Goal: Task Accomplishment & Management: Use online tool/utility

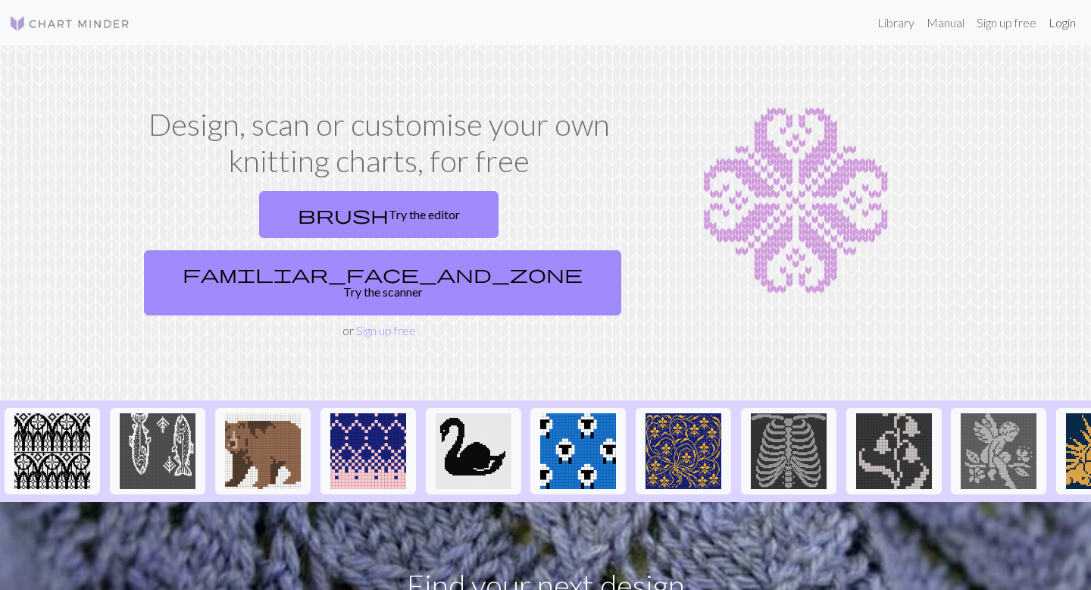
click at [1065, 23] on link "Login" at bounding box center [1062, 23] width 39 height 30
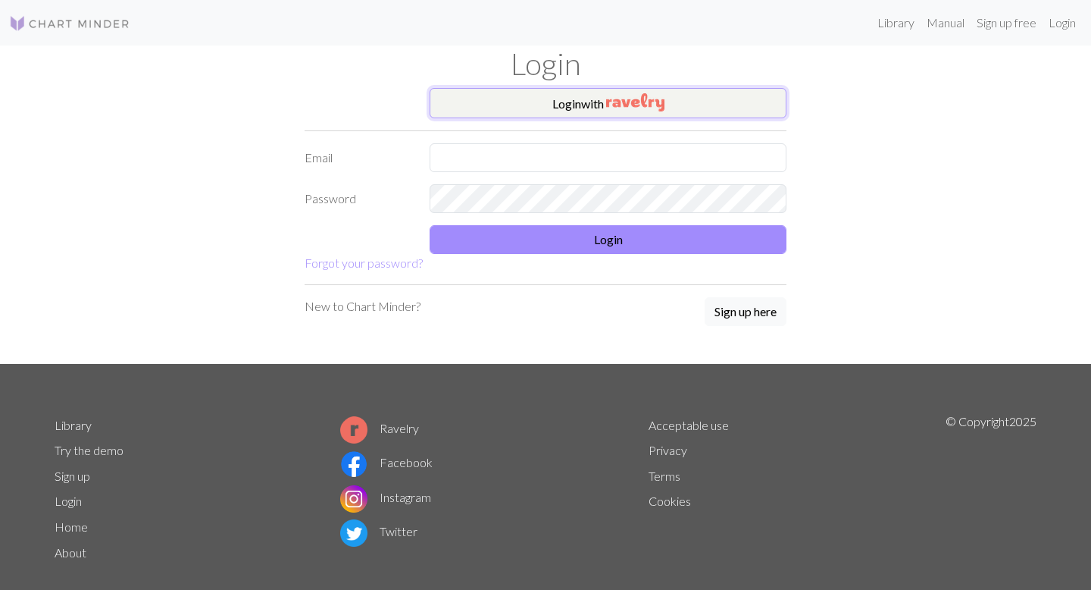
click at [611, 99] on img "button" at bounding box center [635, 102] width 58 height 18
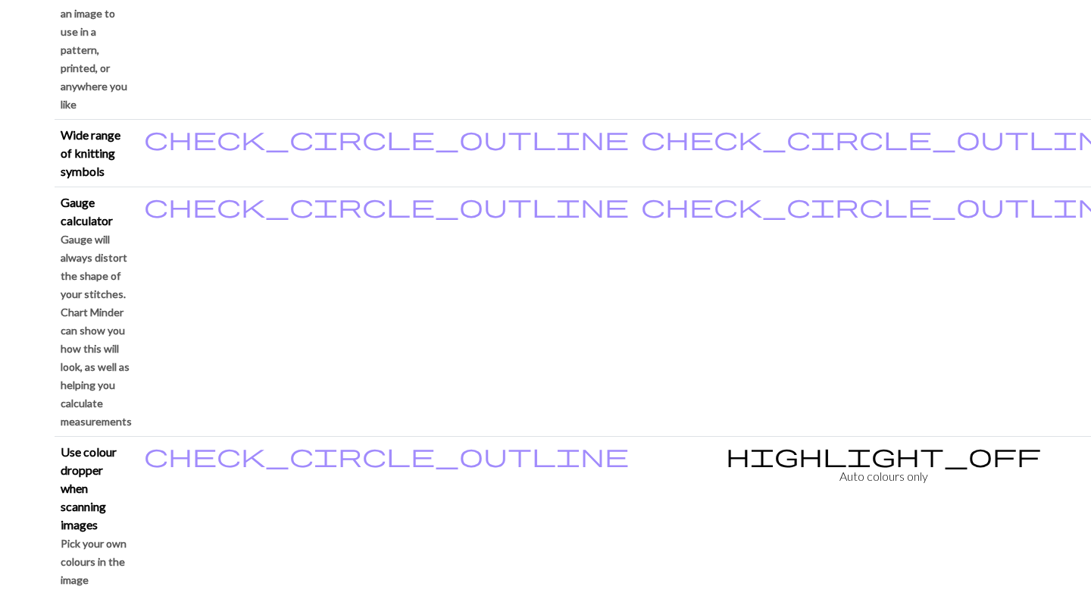
scroll to position [1301, 0]
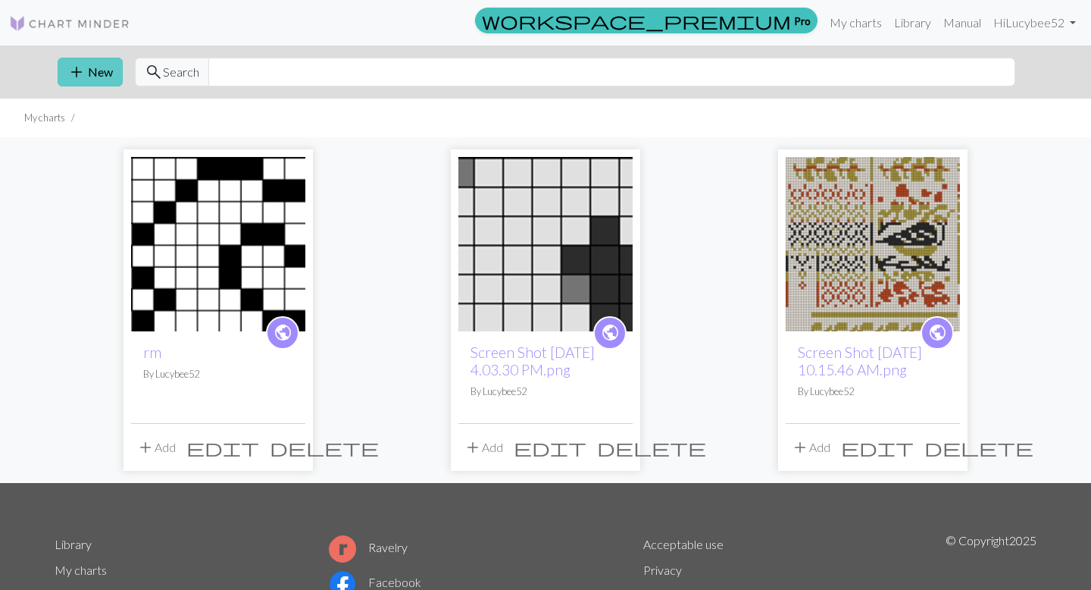
click at [98, 71] on button "add New" at bounding box center [90, 72] width 65 height 29
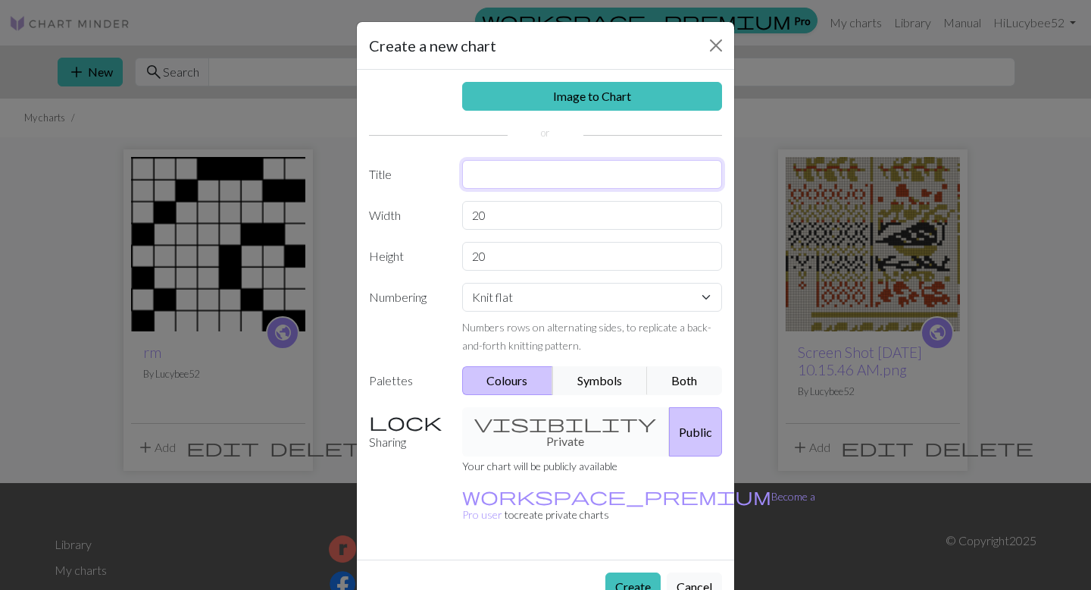
click at [502, 179] on input "text" at bounding box center [592, 174] width 261 height 29
type input "Heart socks upsize"
click at [521, 227] on input "20" at bounding box center [592, 215] width 261 height 29
click at [522, 305] on select "Knit flat Knit in the round Lace knitting Cross stitch" at bounding box center [592, 297] width 261 height 29
click at [462, 283] on select "Knit flat Knit in the round Lace knitting Cross stitch" at bounding box center [592, 297] width 261 height 29
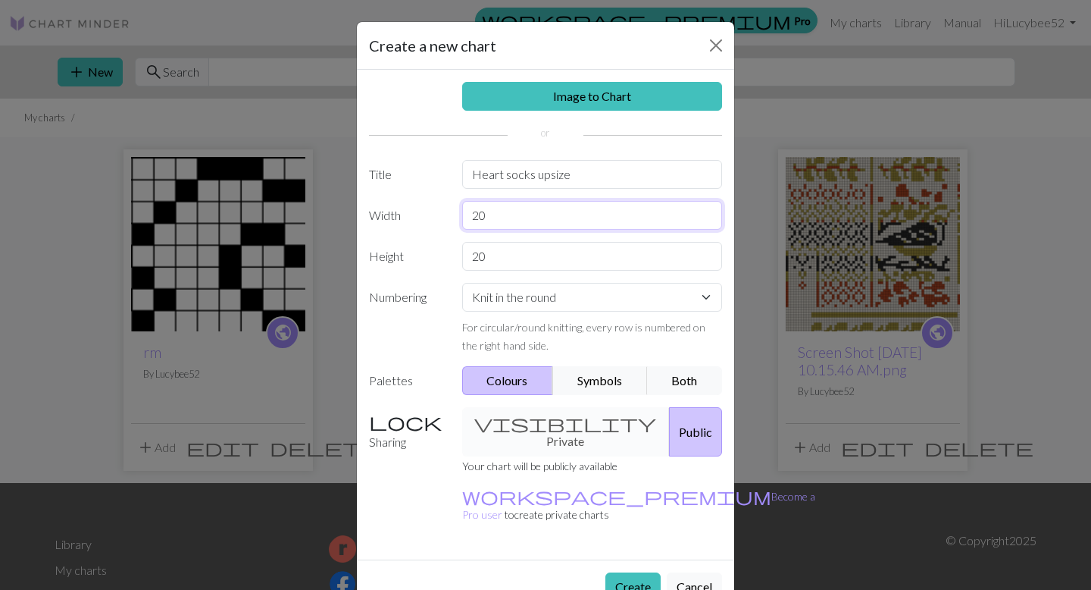
click at [535, 221] on input "20" at bounding box center [592, 215] width 261 height 29
click at [537, 291] on select "Knit flat Knit in the round Lace knitting Cross stitch" at bounding box center [592, 297] width 261 height 29
click at [462, 283] on select "Knit flat Knit in the round Lace knitting Cross stitch" at bounding box center [592, 297] width 261 height 29
click at [538, 301] on select "Knit flat Knit in the round Lace knitting Cross stitch" at bounding box center [592, 297] width 261 height 29
select select "round"
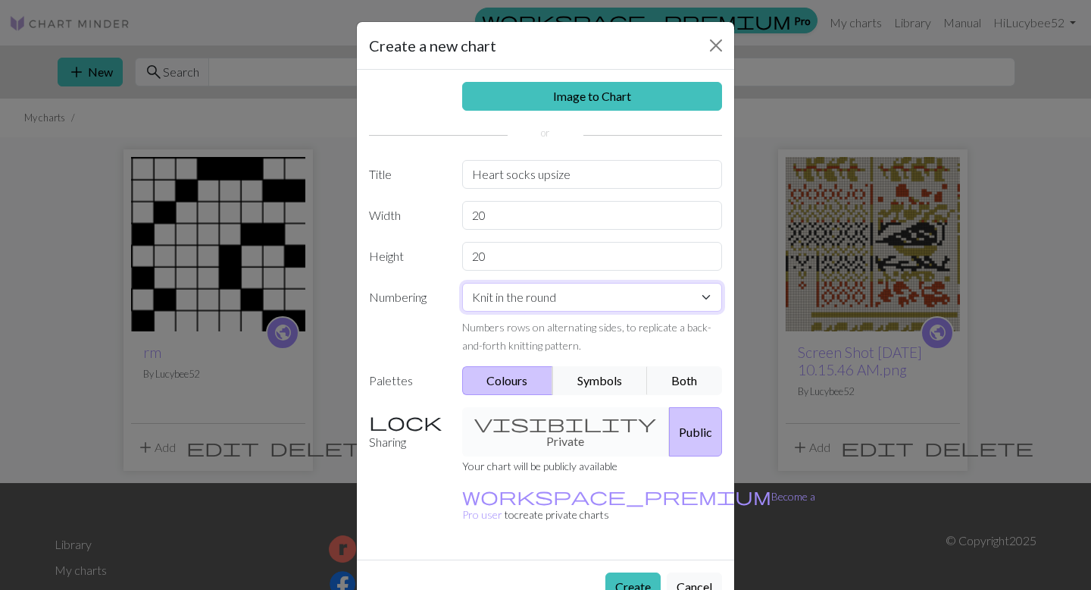
click at [462, 283] on select "Knit flat Knit in the round Lace knitting Cross stitch" at bounding box center [592, 297] width 261 height 29
click at [531, 223] on input "20" at bounding box center [592, 215] width 261 height 29
click at [522, 423] on div "visibility Private Public" at bounding box center [592, 431] width 279 height 49
click at [669, 423] on button "Public" at bounding box center [695, 431] width 53 height 49
click at [555, 217] on input "20" at bounding box center [592, 215] width 261 height 29
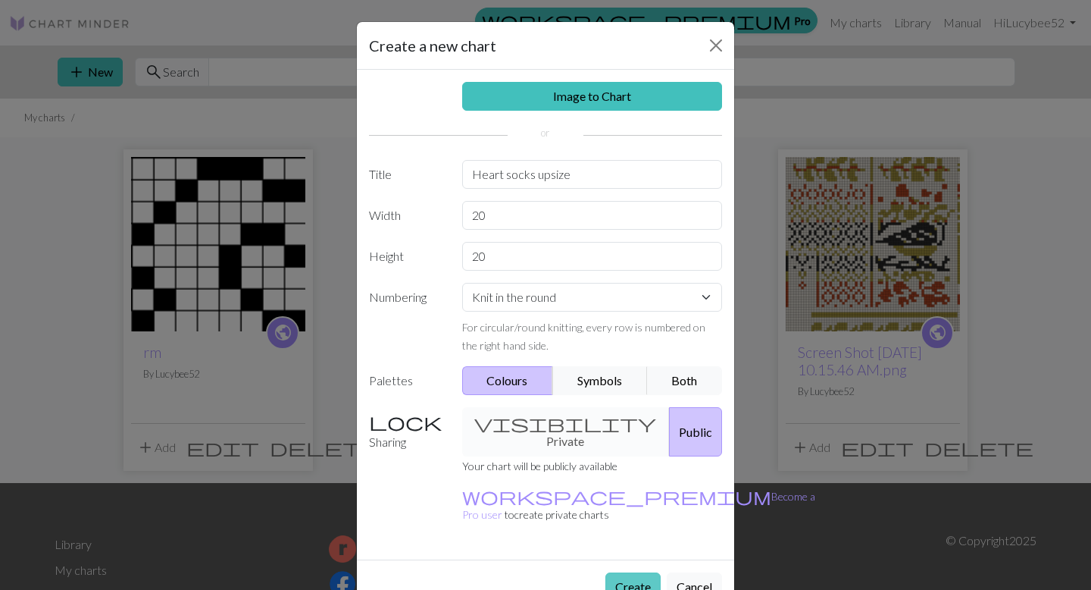
click at [645, 572] on button "Create" at bounding box center [633, 586] width 55 height 29
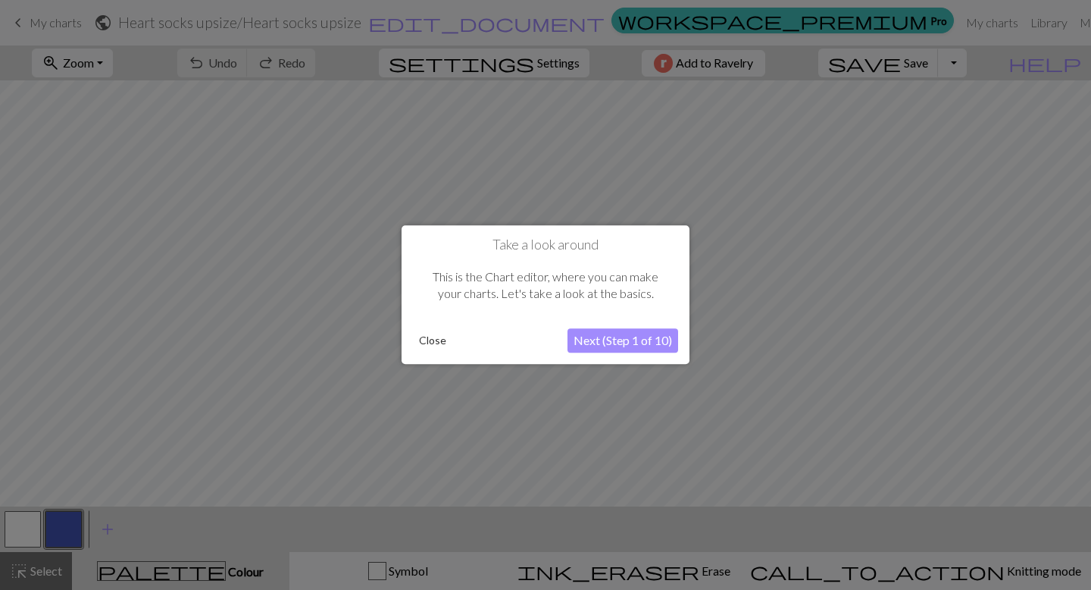
click at [600, 334] on button "Next (Step 1 of 10)" at bounding box center [623, 341] width 111 height 24
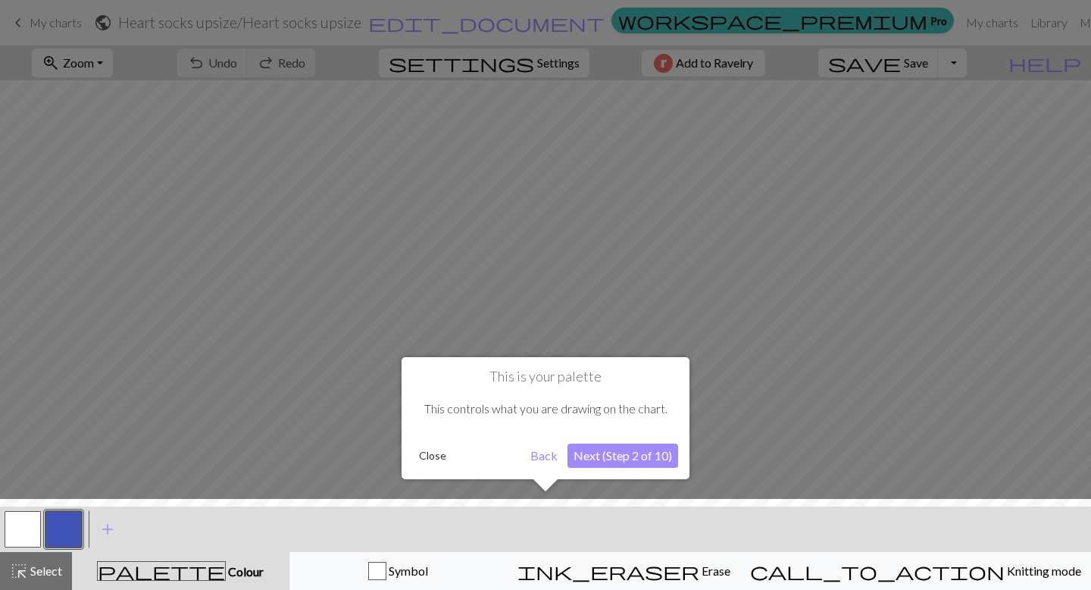
click at [604, 466] on button "Next (Step 2 of 10)" at bounding box center [623, 455] width 111 height 24
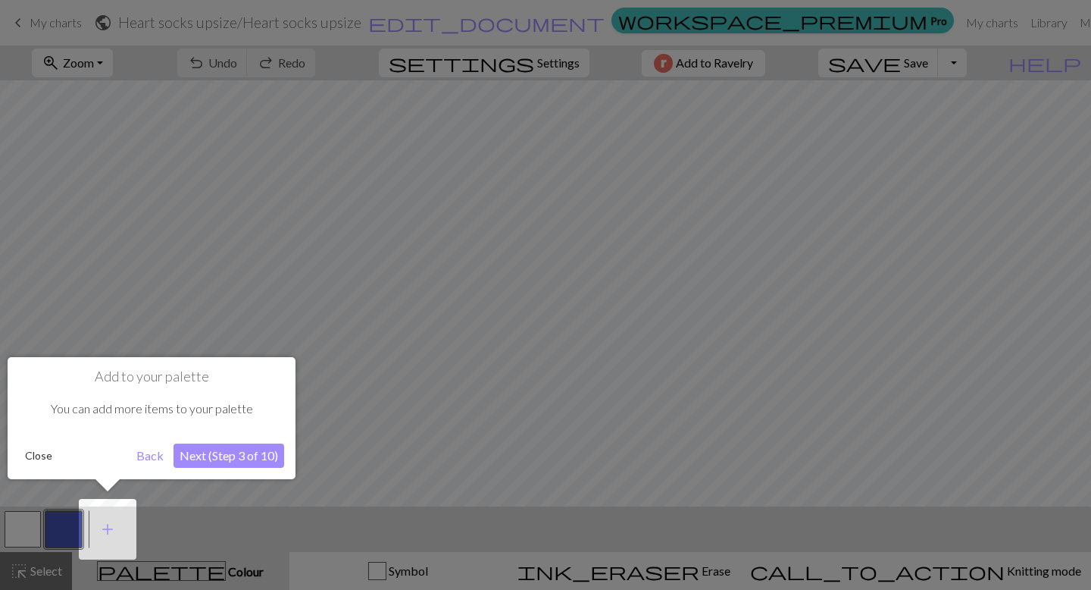
click at [221, 454] on button "Next (Step 3 of 10)" at bounding box center [229, 455] width 111 height 24
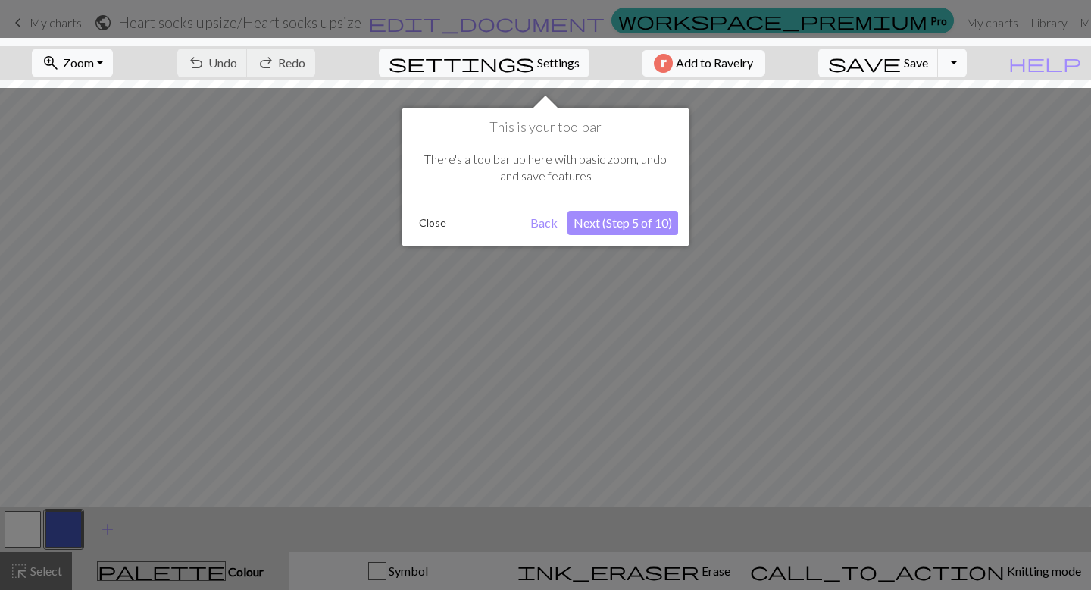
click at [614, 214] on button "Next (Step 5 of 10)" at bounding box center [623, 223] width 111 height 24
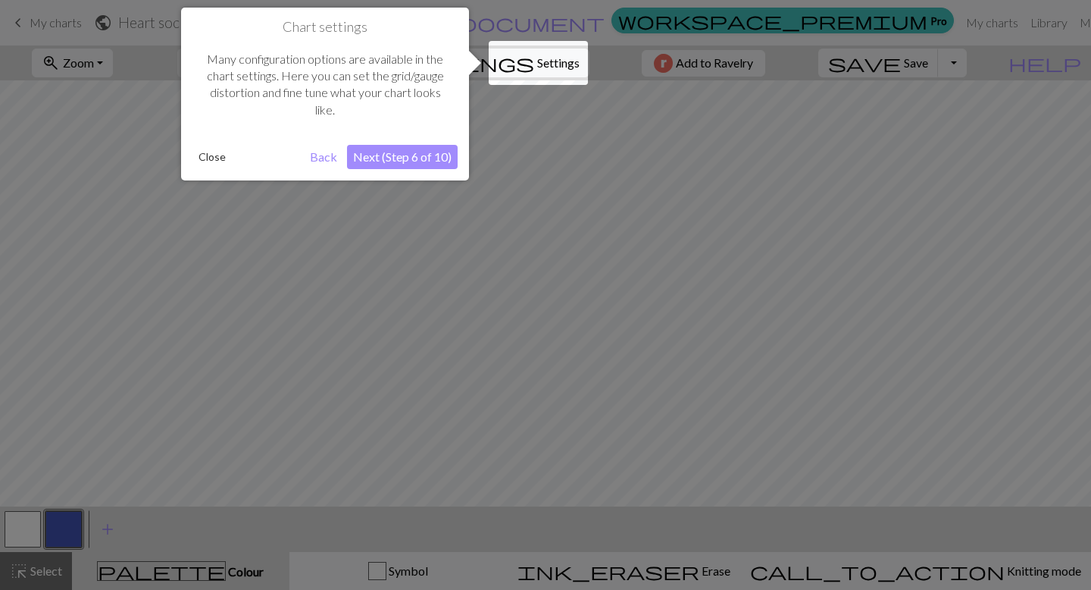
click at [393, 152] on button "Next (Step 6 of 10)" at bounding box center [402, 157] width 111 height 24
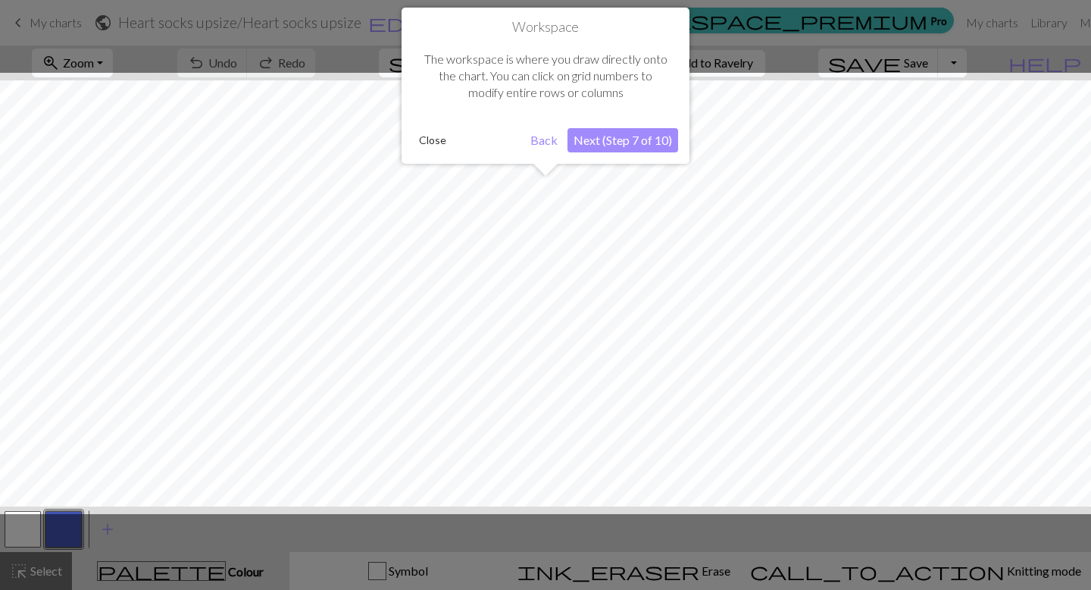
click at [611, 149] on button "Next (Step 7 of 10)" at bounding box center [623, 140] width 111 height 24
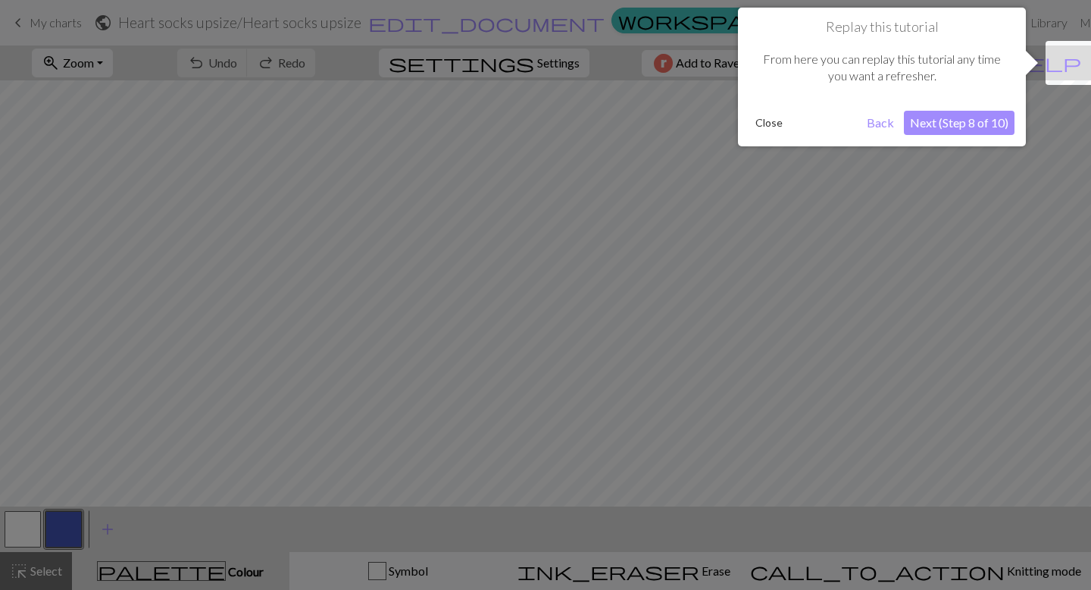
click at [921, 124] on button "Next (Step 8 of 10)" at bounding box center [959, 123] width 111 height 24
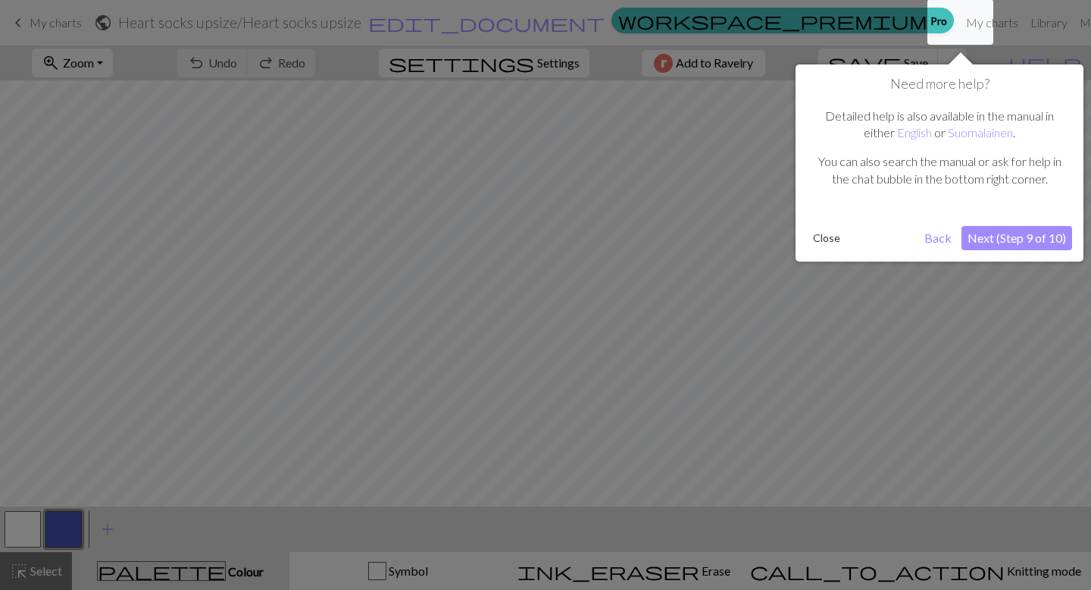
click at [1009, 251] on div "Need more help? Detailed help is also available in the manual in either English…" at bounding box center [940, 162] width 288 height 197
click at [1002, 232] on button "Next (Step 9 of 10)" at bounding box center [1017, 238] width 111 height 24
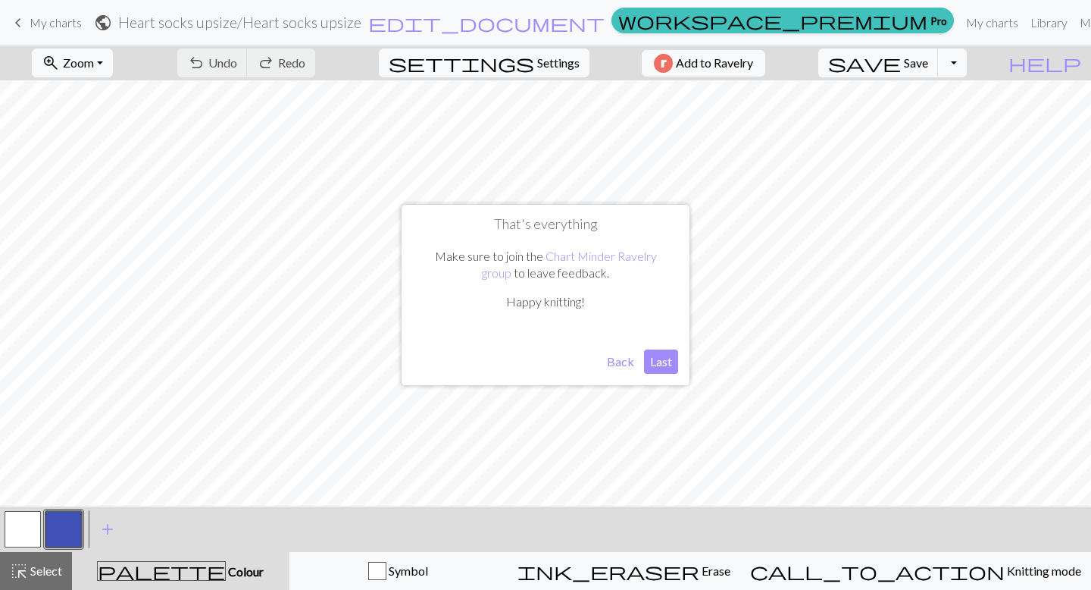
click at [656, 363] on button "Last" at bounding box center [661, 361] width 34 height 24
click at [521, 67] on span "settings" at bounding box center [462, 62] width 146 height 21
select select "aran"
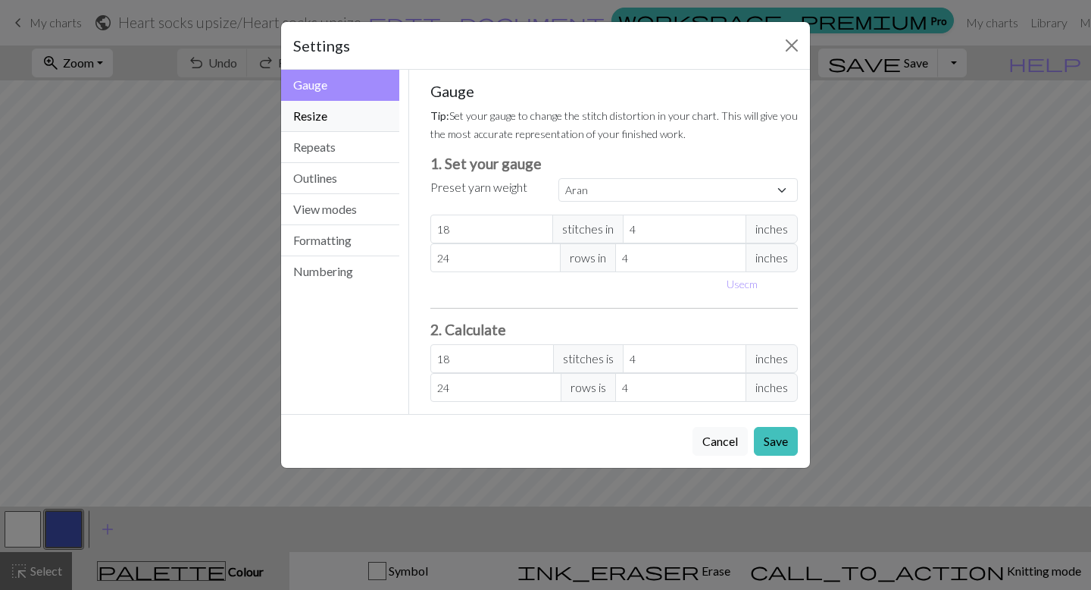
click at [381, 116] on button "Resize" at bounding box center [340, 116] width 118 height 31
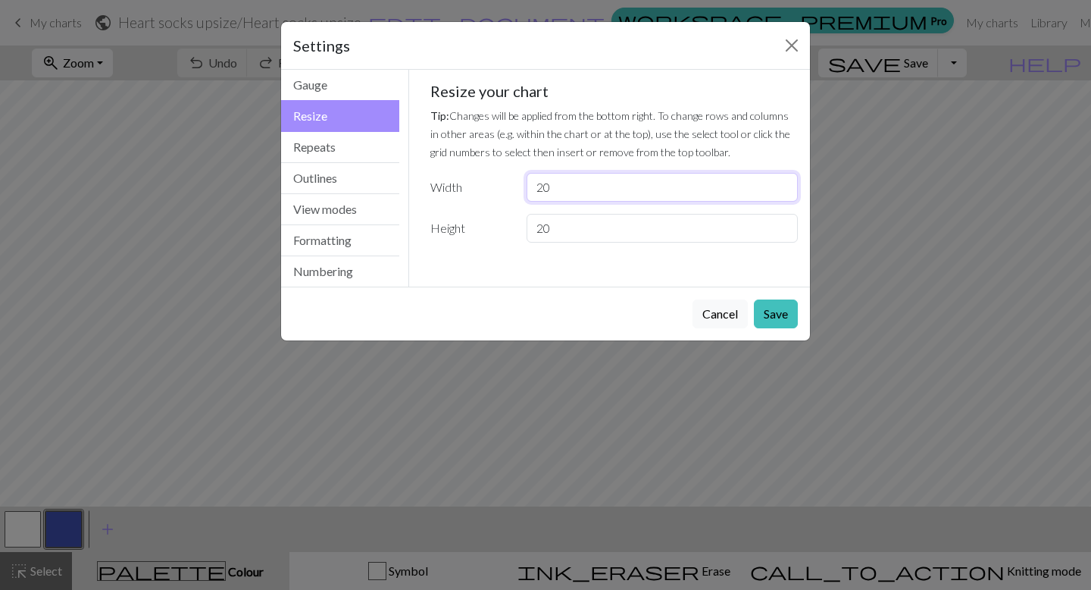
click at [599, 193] on input "20" at bounding box center [662, 187] width 271 height 29
click at [792, 46] on button "Close" at bounding box center [792, 45] width 24 height 24
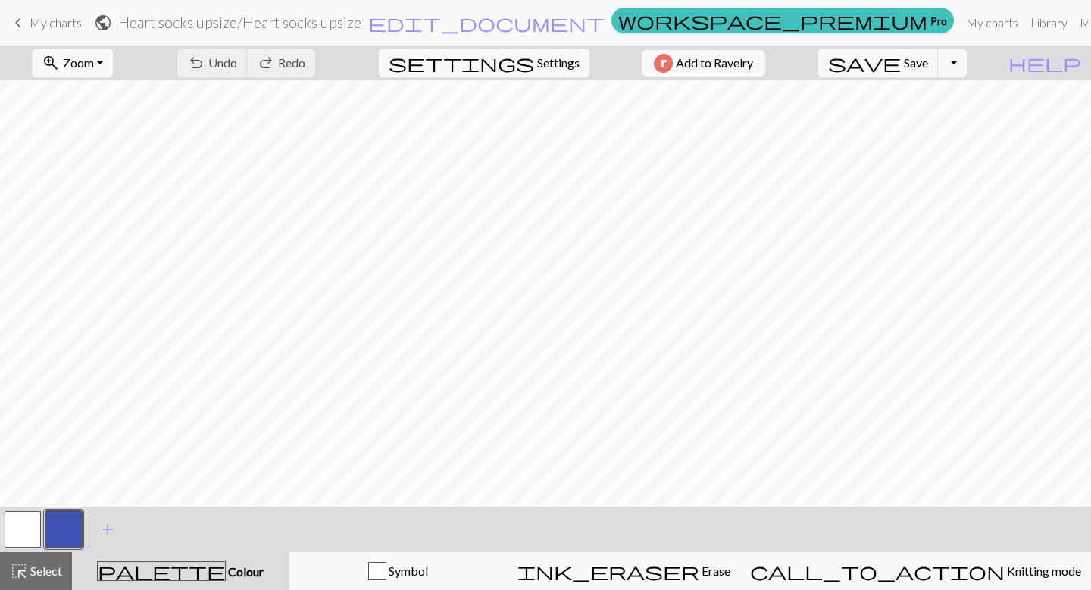
click at [556, 62] on span "Settings" at bounding box center [558, 63] width 42 height 18
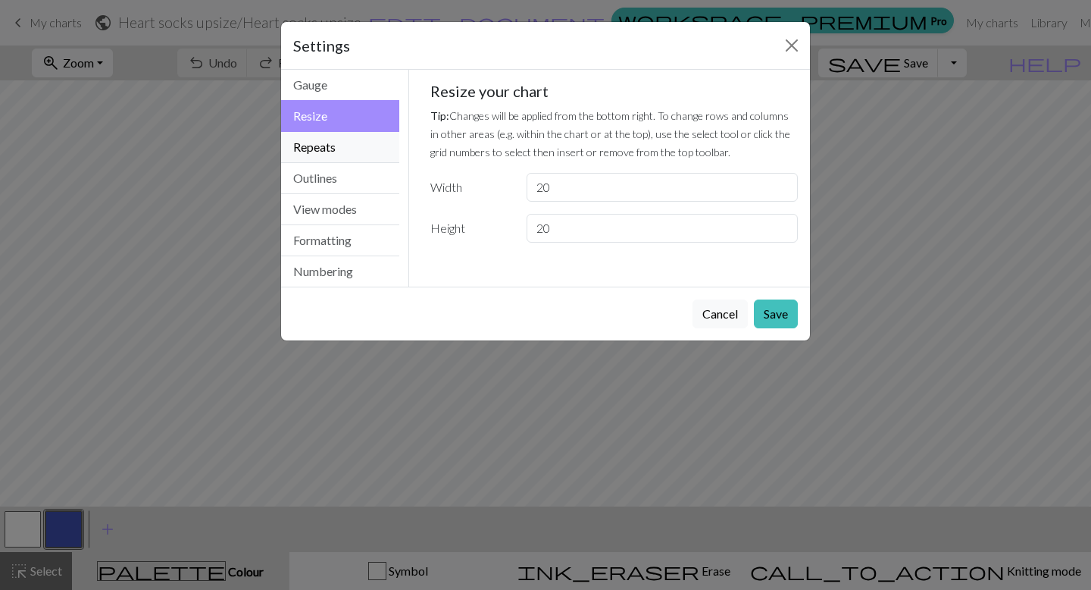
click at [365, 153] on button "Repeats" at bounding box center [340, 147] width 118 height 31
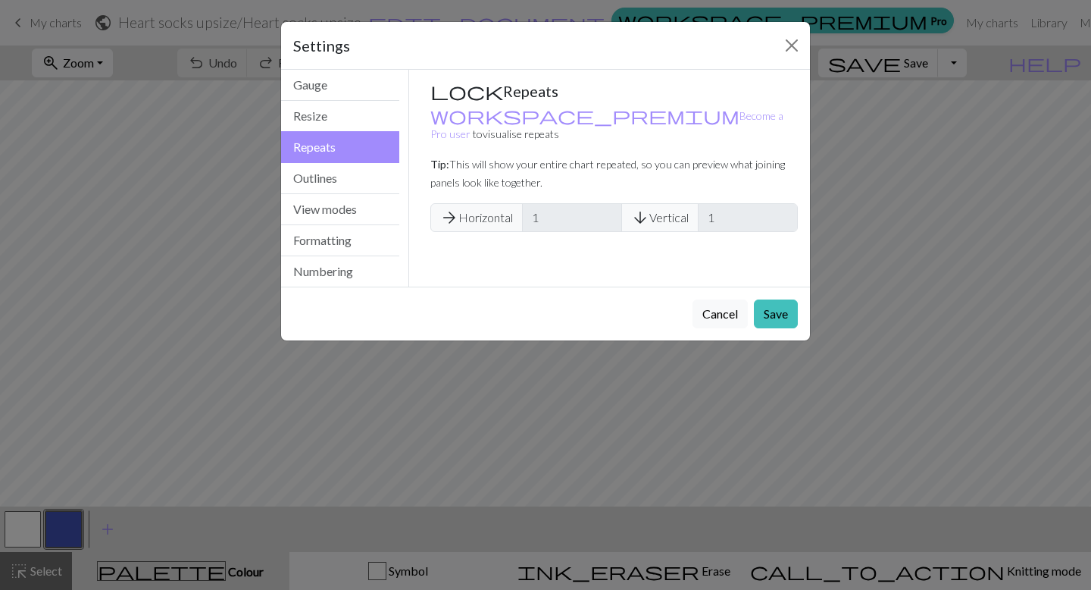
click at [491, 203] on span "arrow_forward Horizontal" at bounding box center [476, 217] width 92 height 29
click at [332, 111] on button "Resize" at bounding box center [340, 116] width 118 height 31
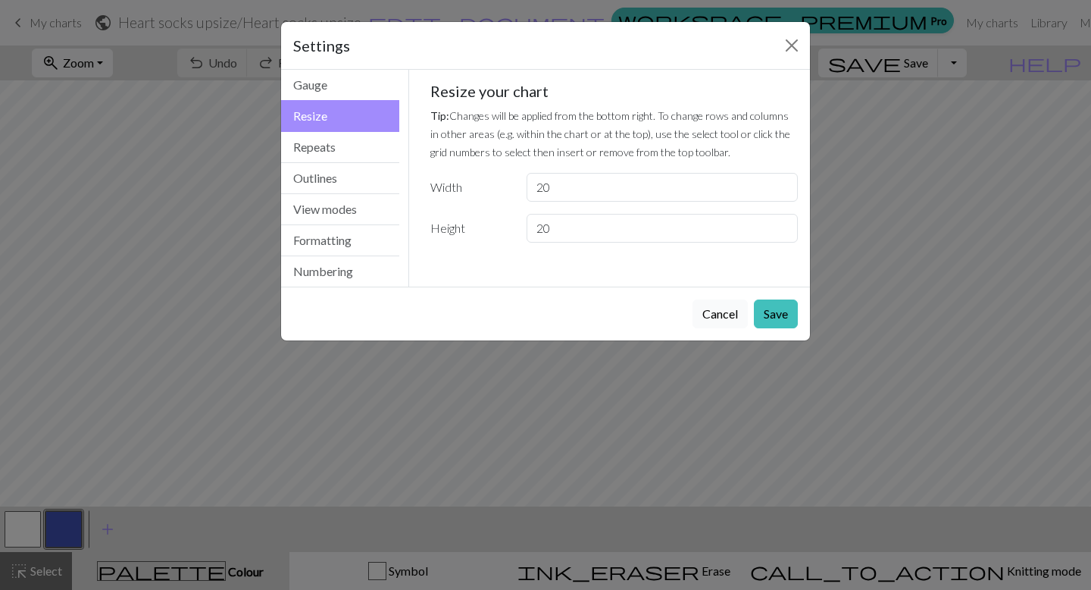
click at [739, 317] on button "Cancel" at bounding box center [720, 313] width 55 height 29
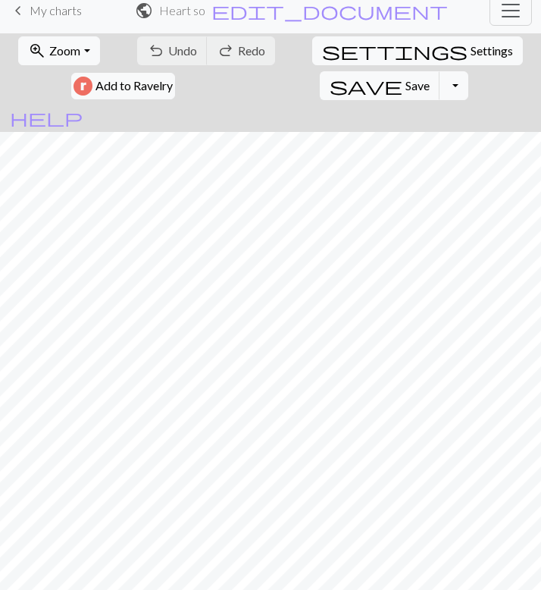
scroll to position [65, 0]
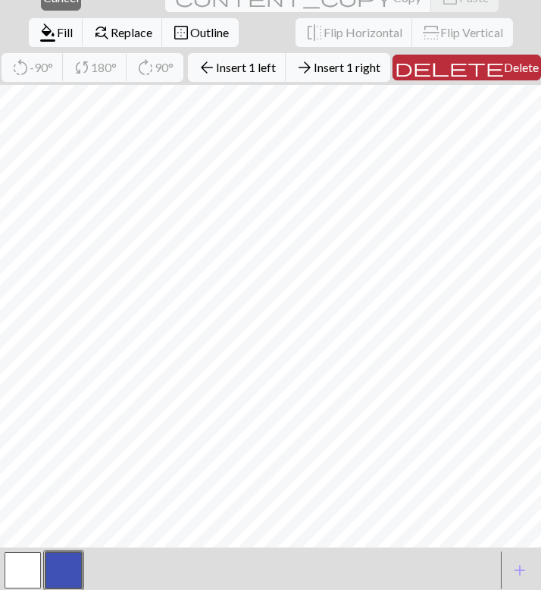
click at [457, 79] on button "delete Delete" at bounding box center [467, 68] width 149 height 26
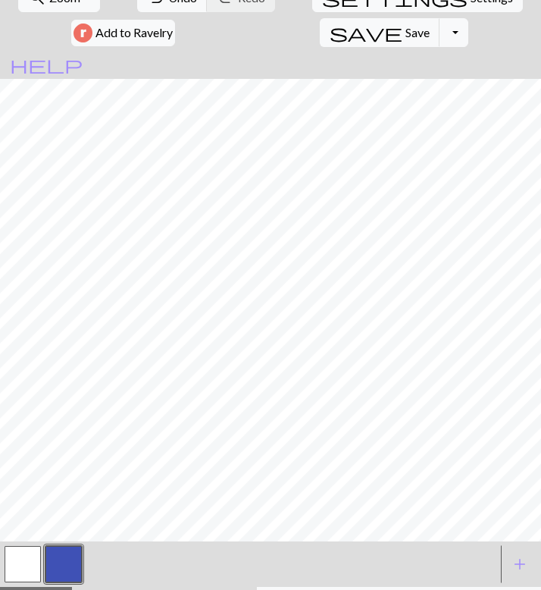
click at [67, 546] on button "button" at bounding box center [63, 564] width 36 height 36
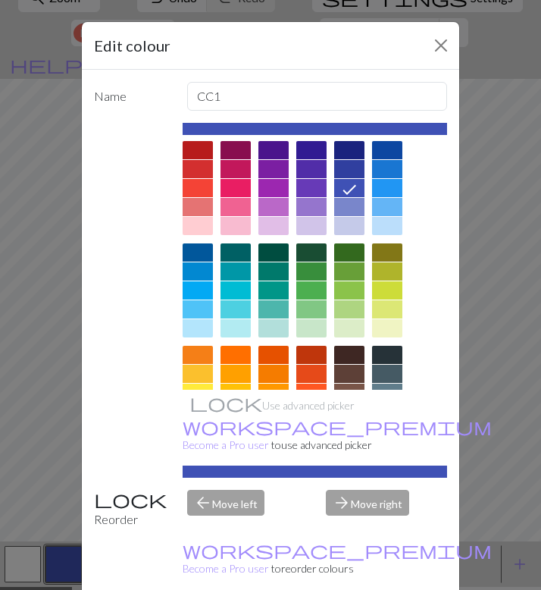
click at [202, 150] on div at bounding box center [198, 150] width 30 height 18
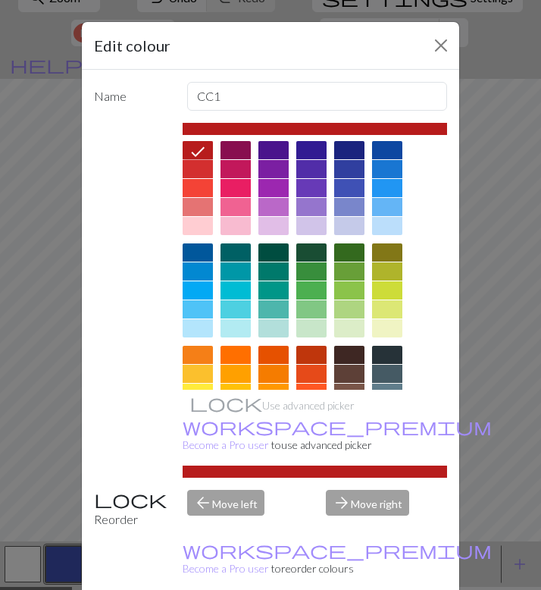
scroll to position [38, 0]
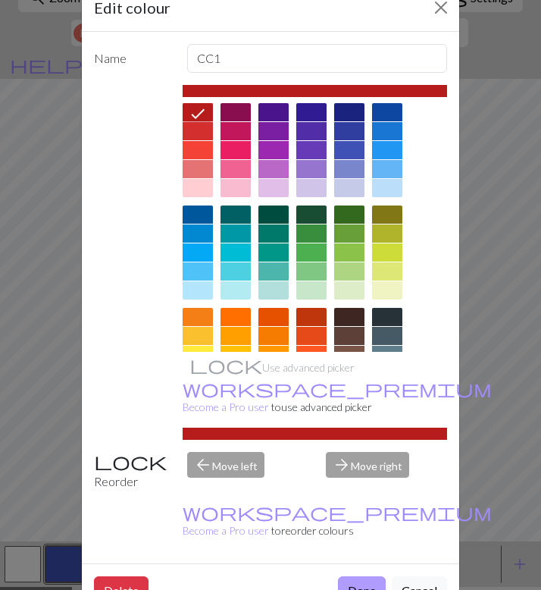
click at [358, 576] on button "Done" at bounding box center [362, 590] width 48 height 29
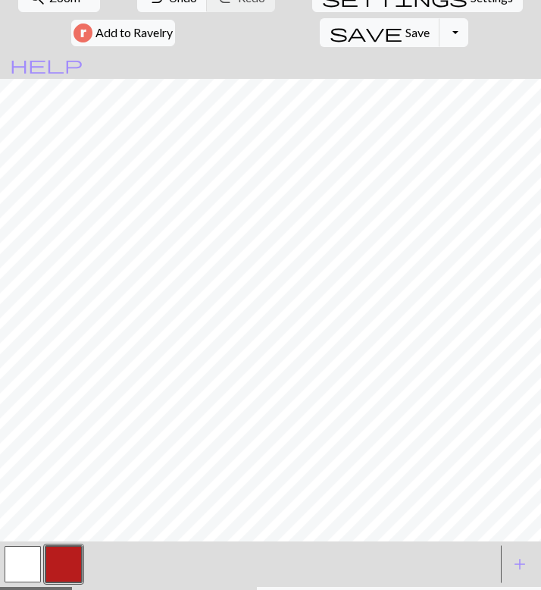
click at [20, 546] on button "button" at bounding box center [23, 564] width 36 height 36
click at [63, 546] on button "button" at bounding box center [63, 564] width 36 height 36
click at [36, 546] on button "button" at bounding box center [23, 564] width 36 height 36
click at [52, 546] on button "button" at bounding box center [63, 564] width 36 height 36
click at [27, 546] on button "button" at bounding box center [23, 564] width 36 height 36
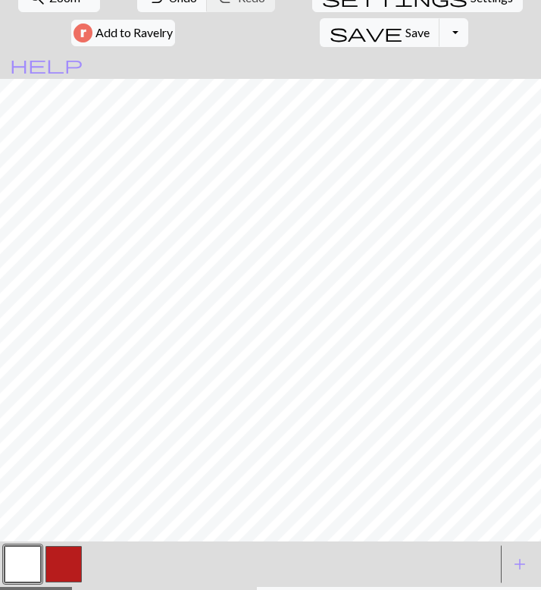
click at [65, 546] on button "button" at bounding box center [63, 564] width 36 height 36
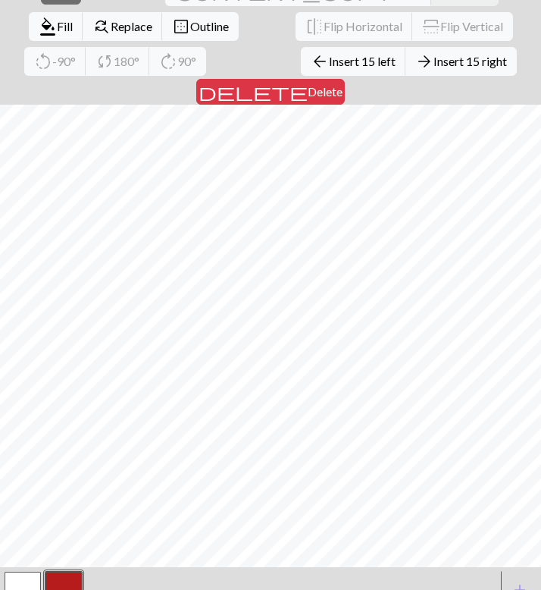
scroll to position [106, 0]
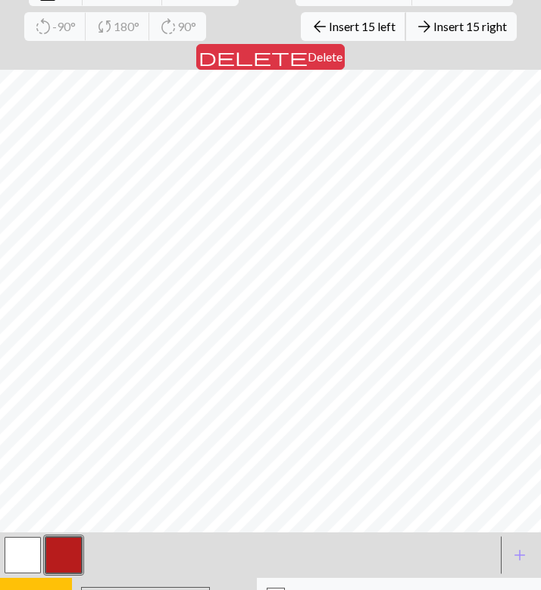
click at [329, 24] on span "Insert 15 left" at bounding box center [362, 26] width 67 height 14
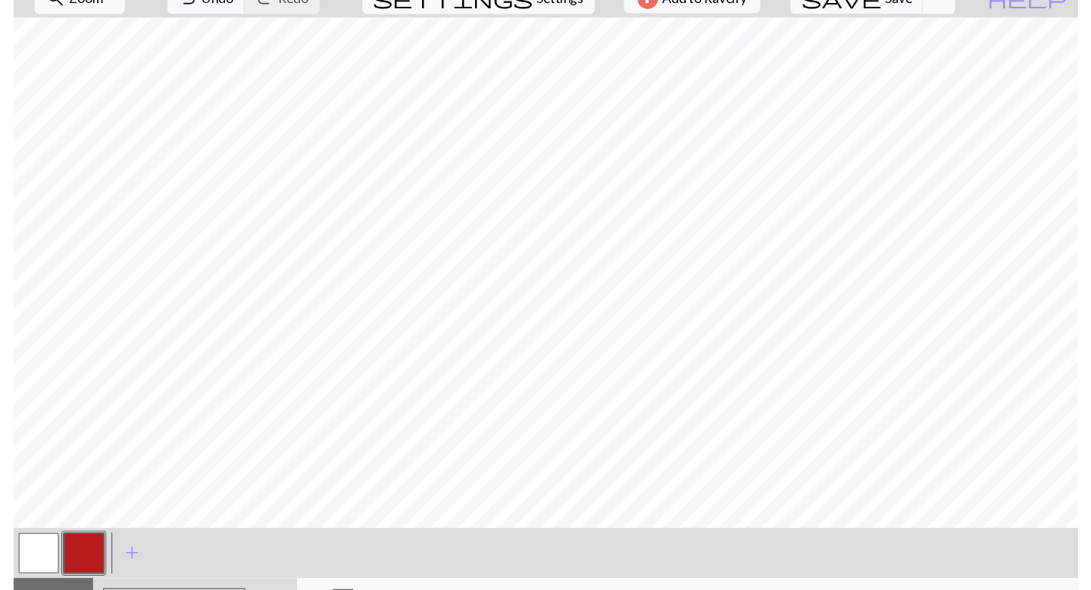
scroll to position [0, 0]
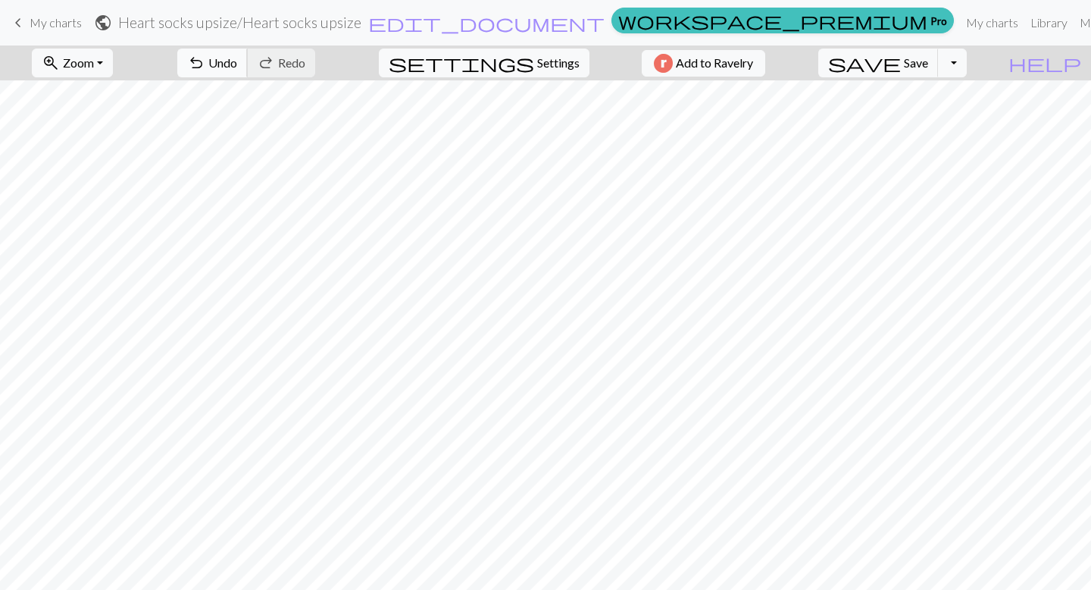
click at [237, 57] on span "Undo" at bounding box center [222, 62] width 29 height 14
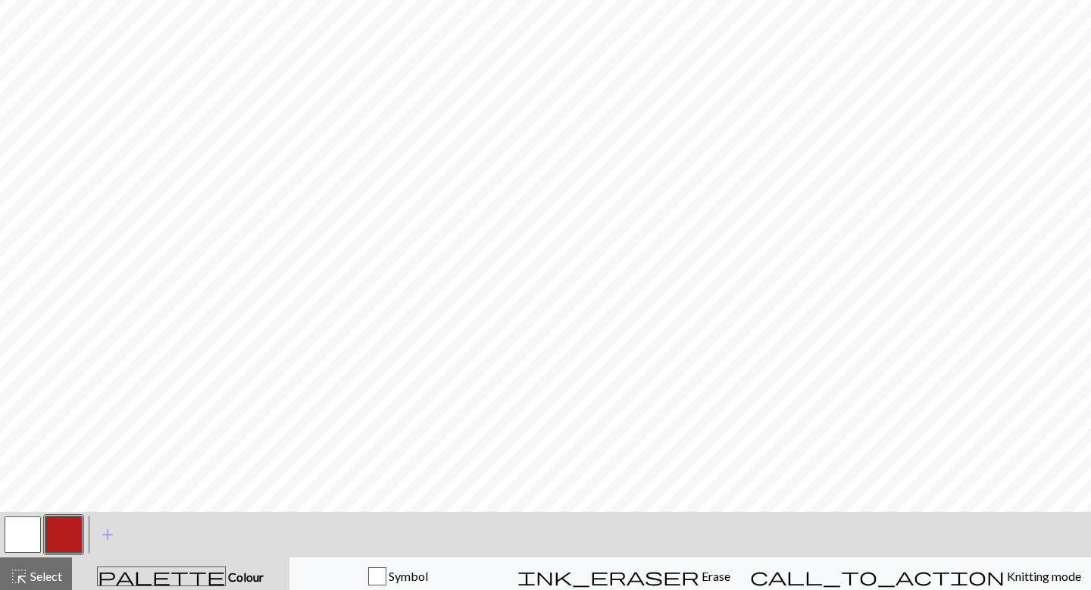
scroll to position [92, 0]
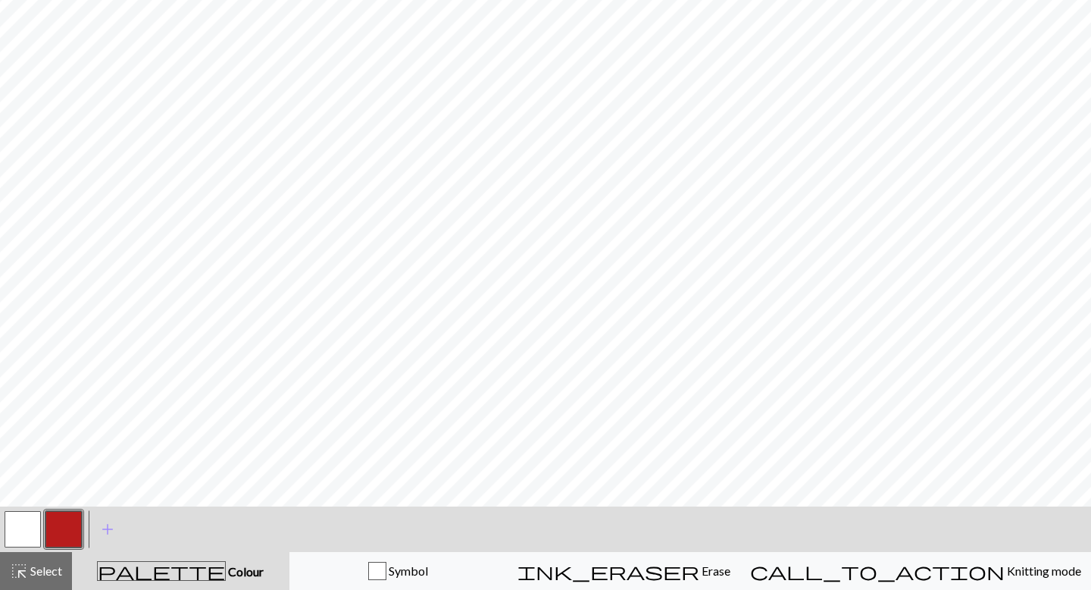
click at [39, 509] on div at bounding box center [22, 529] width 41 height 41
click at [34, 514] on button "button" at bounding box center [23, 529] width 36 height 36
click at [63, 521] on button "button" at bounding box center [63, 529] width 36 height 36
click at [27, 521] on button "button" at bounding box center [23, 529] width 36 height 36
click at [55, 518] on button "button" at bounding box center [63, 529] width 36 height 36
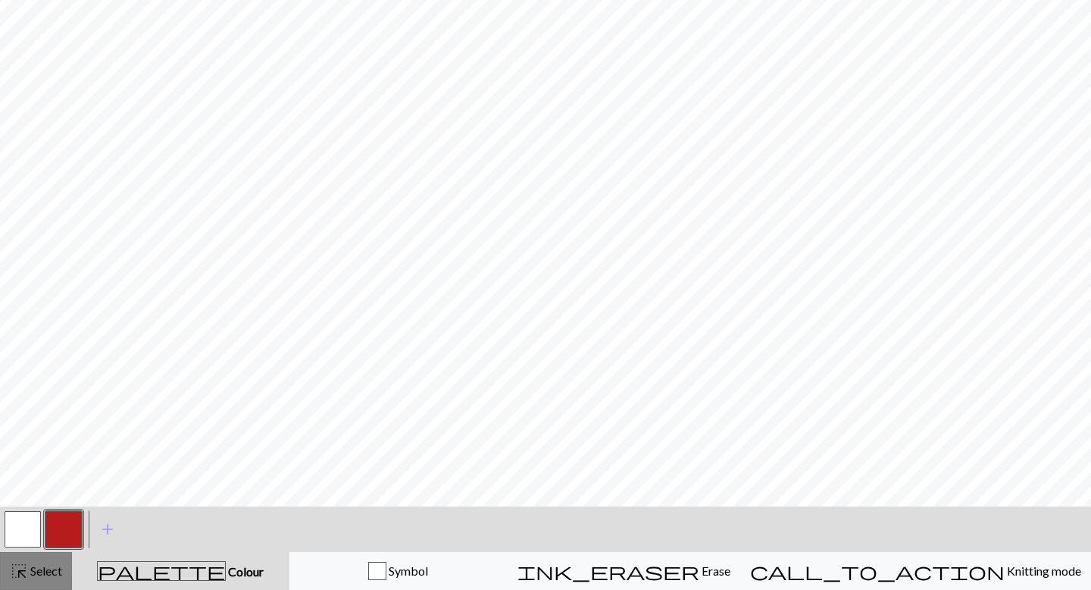
click at [67, 577] on button "highlight_alt Select Select" at bounding box center [36, 571] width 72 height 38
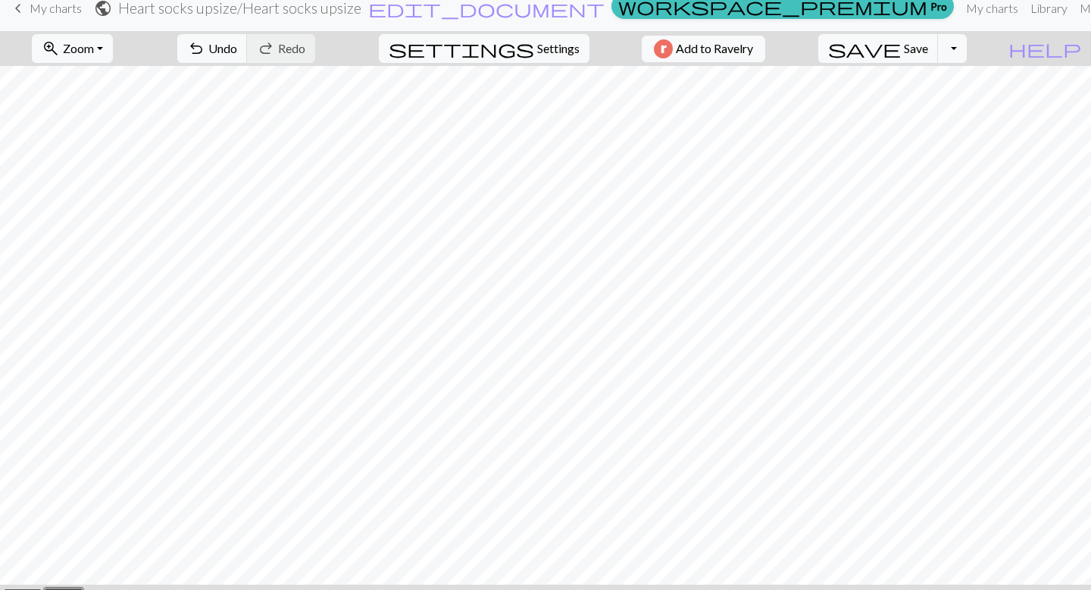
scroll to position [0, 0]
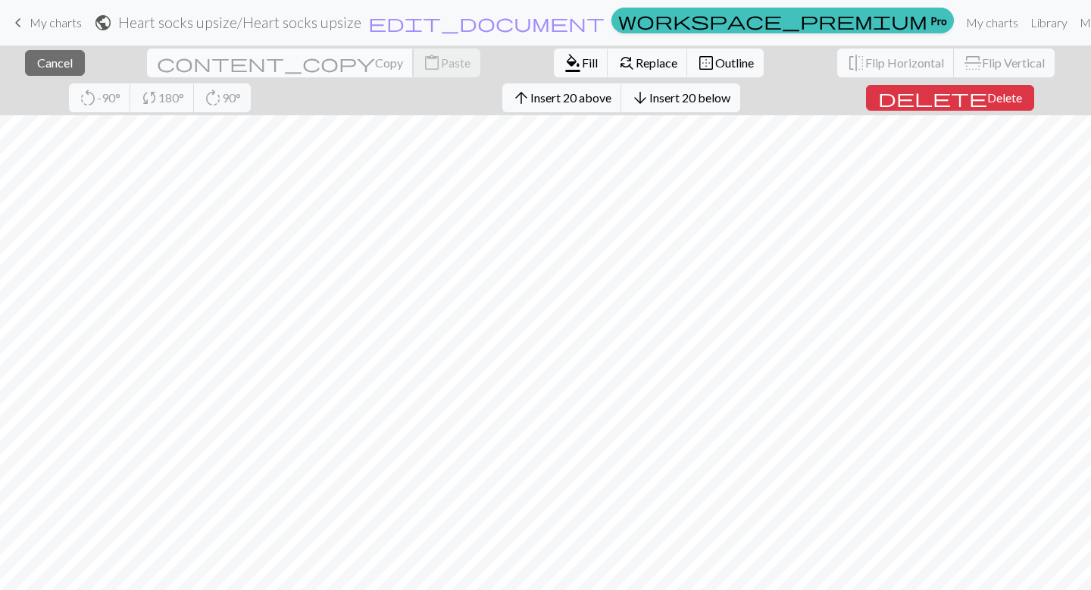
click at [375, 64] on span "Copy" at bounding box center [389, 62] width 28 height 14
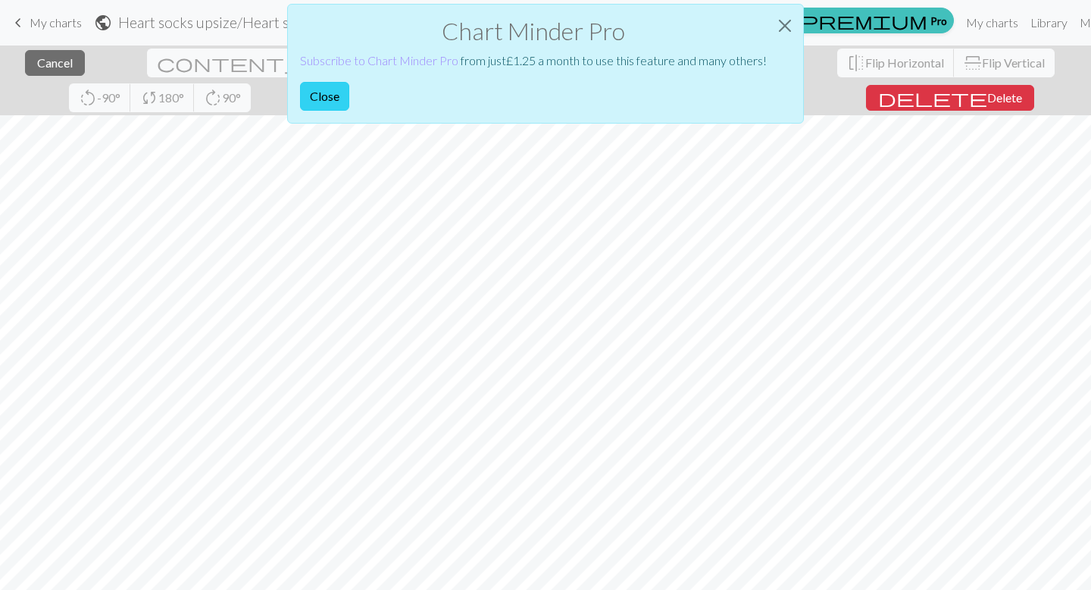
click at [343, 91] on button "Close" at bounding box center [324, 96] width 49 height 29
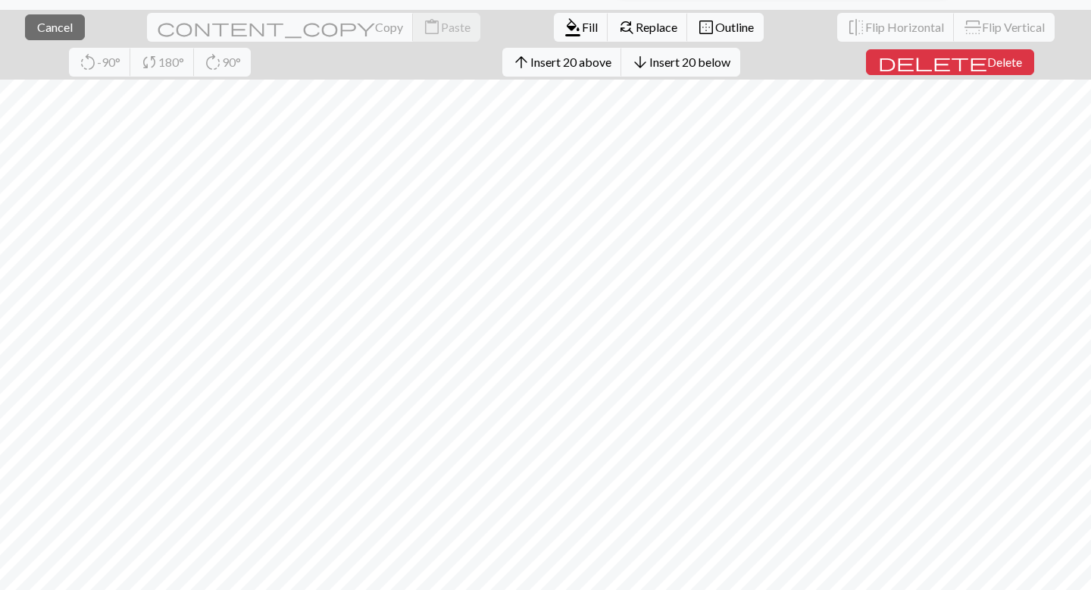
scroll to position [34, 0]
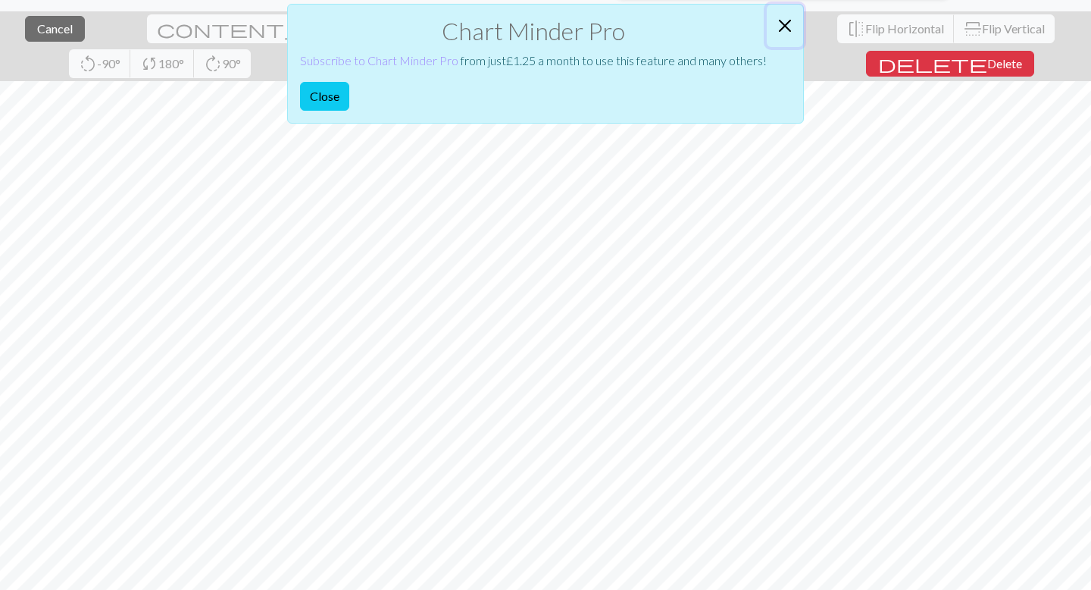
click at [789, 28] on button "Close" at bounding box center [785, 26] width 36 height 42
